Goal: Task Accomplishment & Management: Use online tool/utility

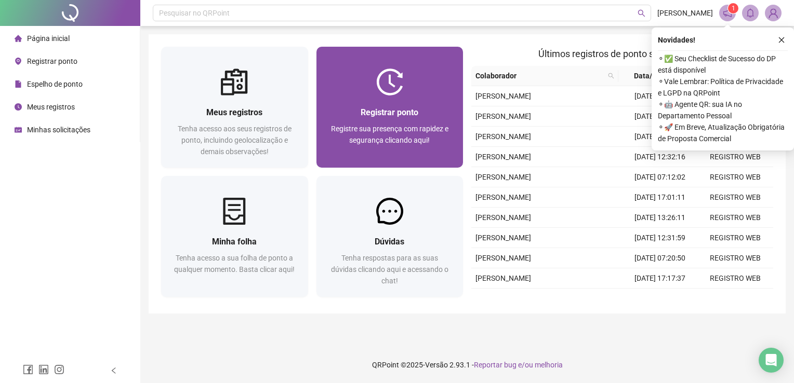
click at [394, 65] on div "Registrar ponto Registre sua presença com rapidez e segurança clicando aqui!" at bounding box center [389, 107] width 147 height 121
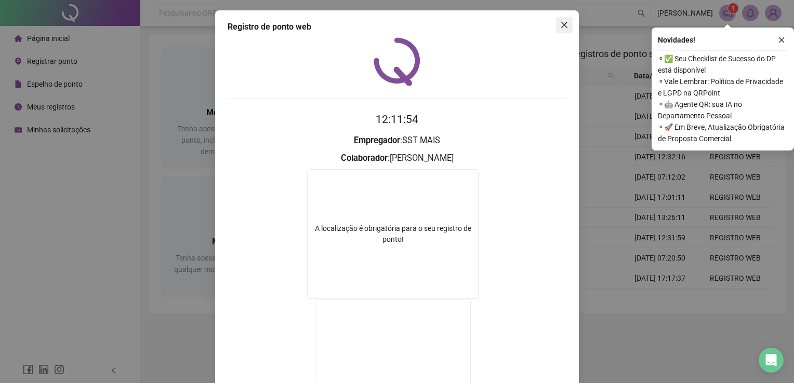
click at [559, 30] on button "Close" at bounding box center [564, 25] width 17 height 17
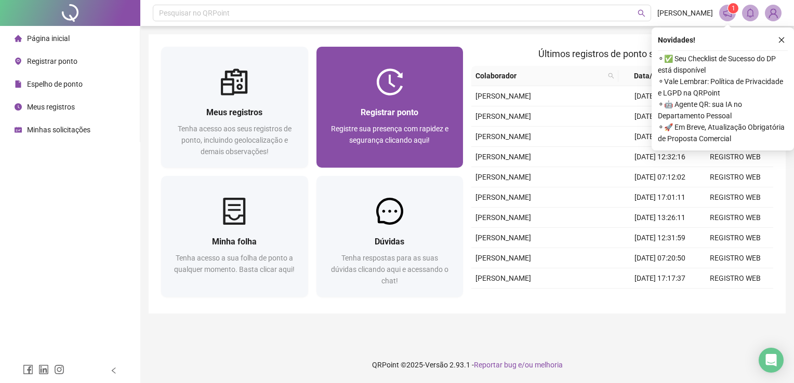
click at [447, 101] on div "Registrar ponto Registre sua presença com rapidez e segurança clicando aqui!" at bounding box center [389, 132] width 147 height 72
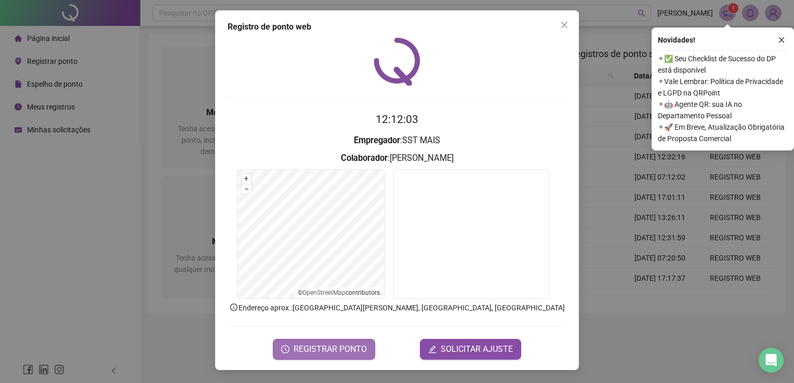
click at [350, 353] on span "REGISTRAR PONTO" at bounding box center [329, 349] width 73 height 12
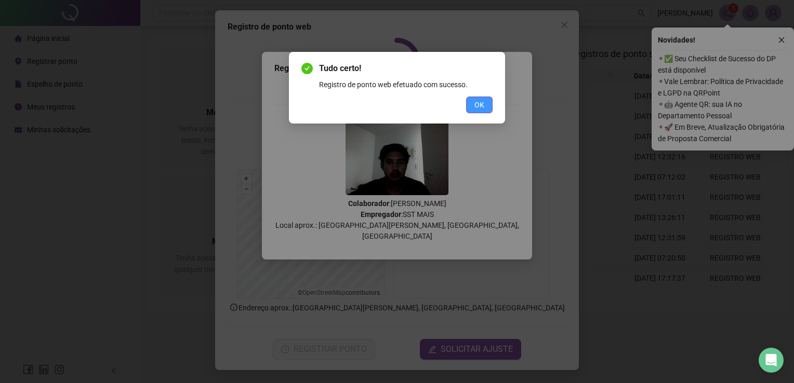
click at [480, 99] on span "OK" at bounding box center [479, 104] width 10 height 11
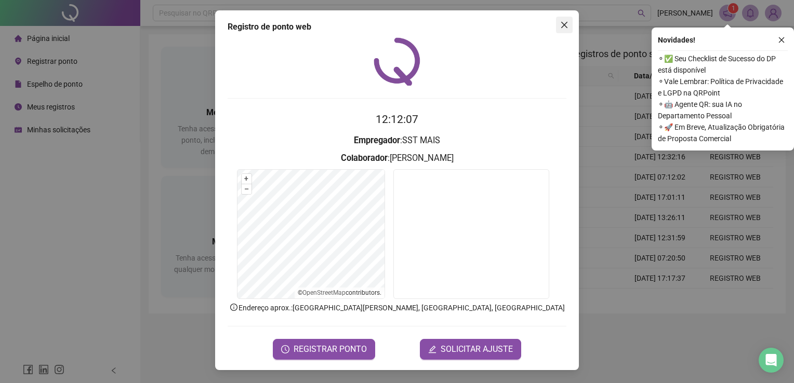
click at [565, 28] on icon "close" at bounding box center [564, 25] width 8 height 8
